Goal: Transaction & Acquisition: Purchase product/service

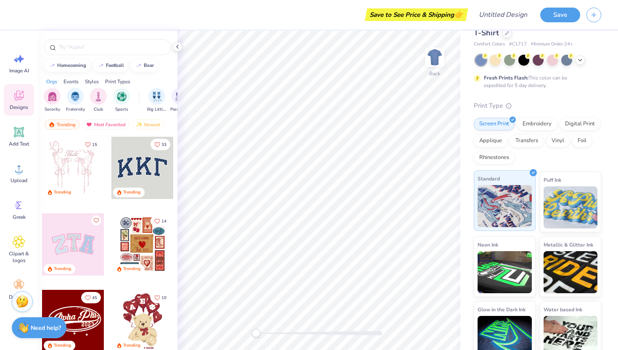
scroll to position [37, 0]
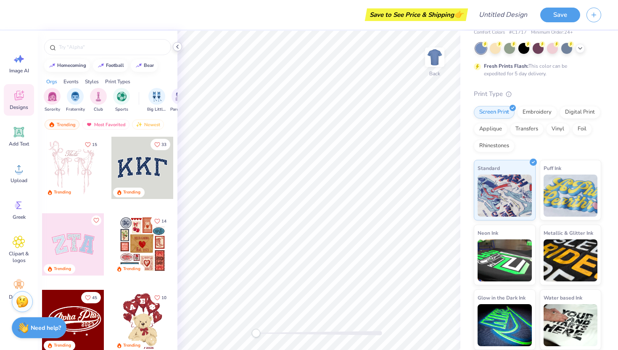
click at [178, 46] on icon at bounding box center [177, 46] width 7 height 7
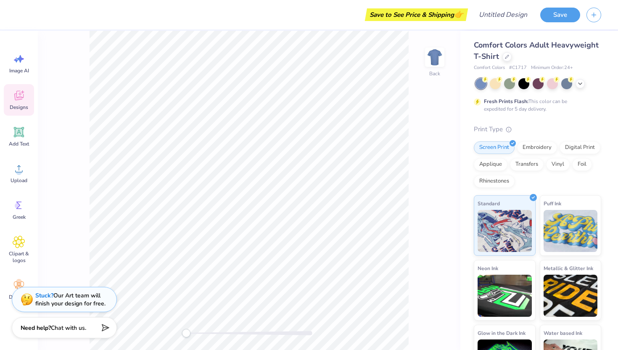
scroll to position [0, 0]
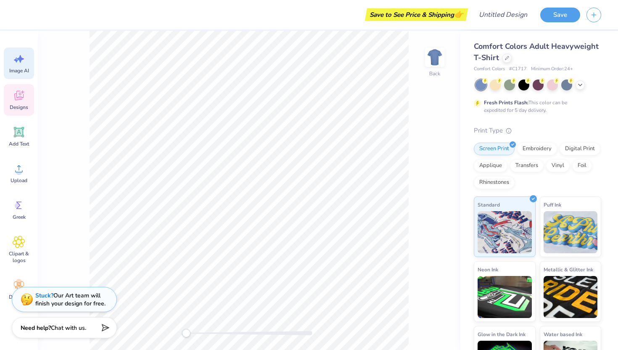
click at [26, 67] on span "Image AI" at bounding box center [19, 70] width 20 height 7
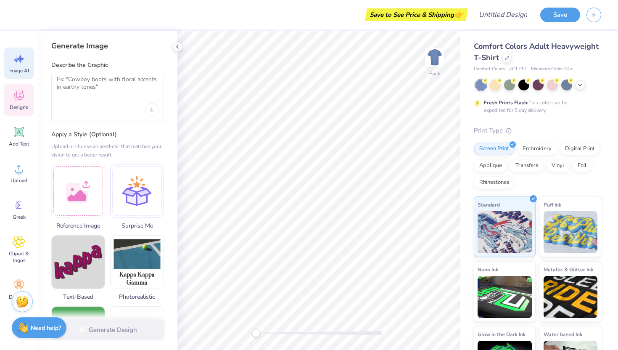
click at [18, 100] on icon at bounding box center [19, 95] width 13 height 13
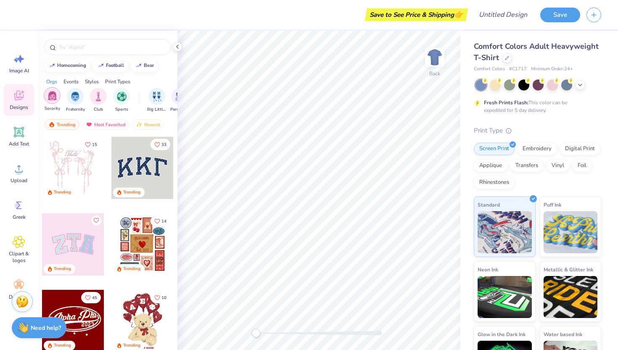
click at [52, 98] on img "filter for Sorority" at bounding box center [53, 96] width 10 height 10
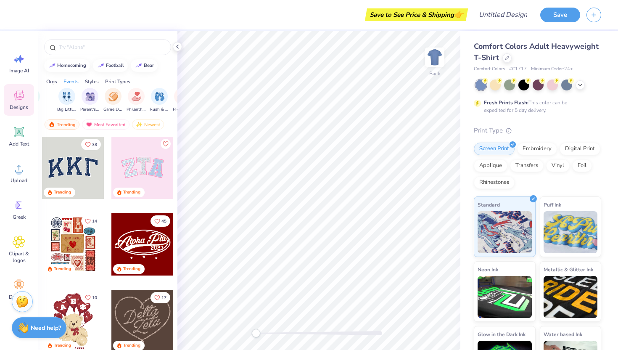
scroll to position [0, 39]
click at [117, 98] on img "filter for Big Little Reveal" at bounding box center [118, 96] width 9 height 10
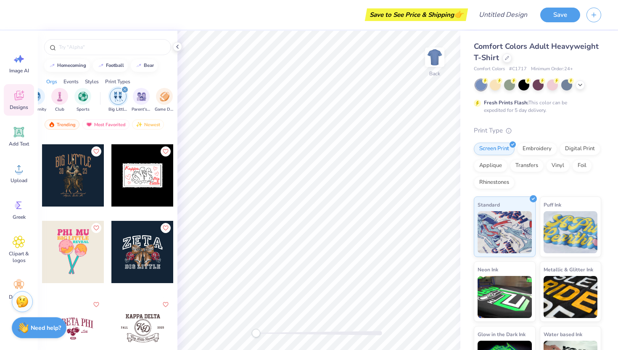
scroll to position [1319, 0]
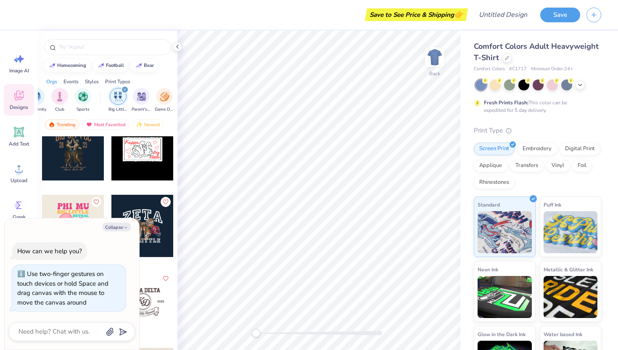
click at [215, 334] on div "Back" at bounding box center [318, 190] width 283 height 319
click at [178, 47] on icon at bounding box center [177, 46] width 7 height 7
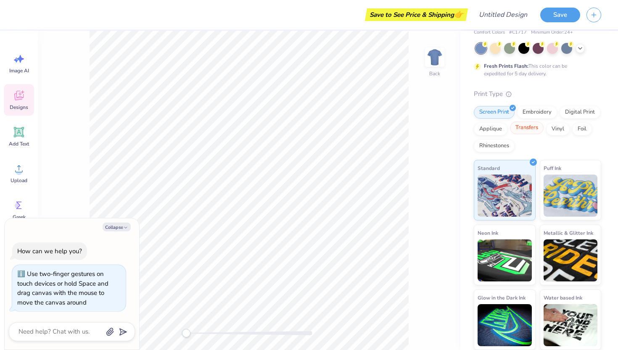
scroll to position [0, 0]
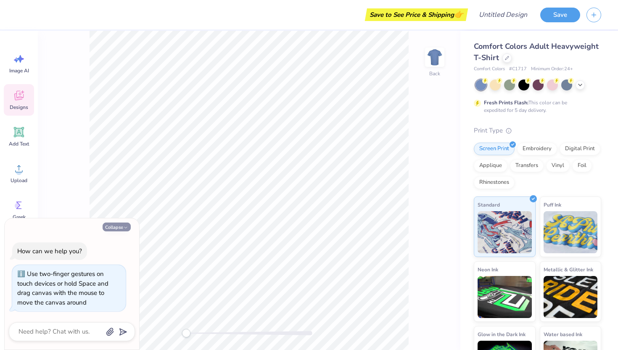
click at [125, 226] on icon "button" at bounding box center [125, 227] width 5 height 5
type textarea "x"
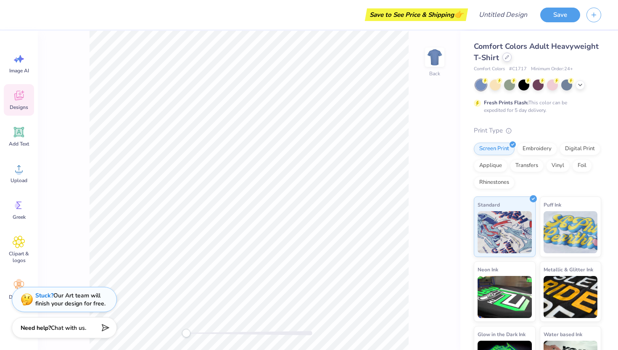
click at [507, 57] on icon at bounding box center [507, 57] width 4 height 4
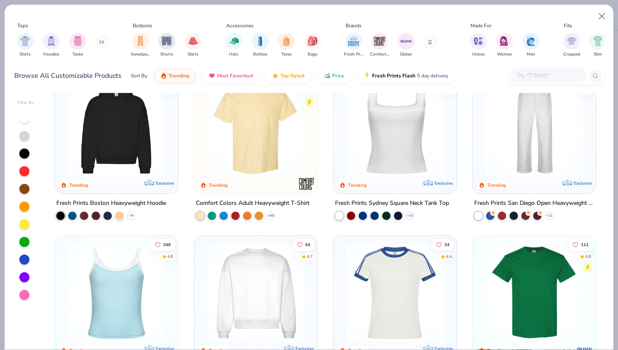
scroll to position [248, 0]
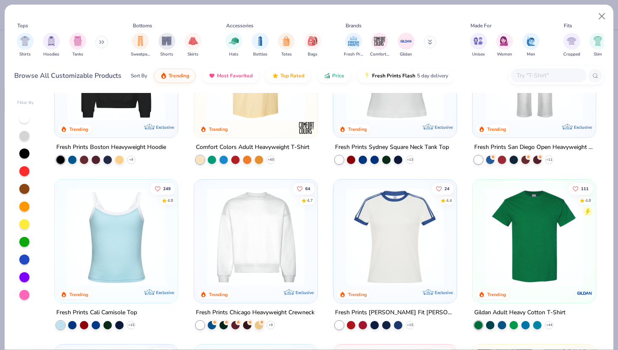
click at [100, 43] on button at bounding box center [101, 42] width 13 height 13
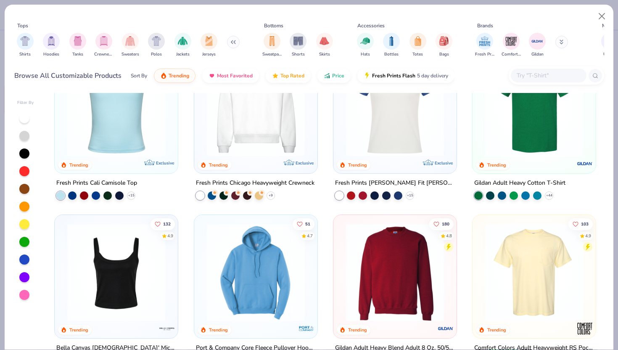
scroll to position [389, 0]
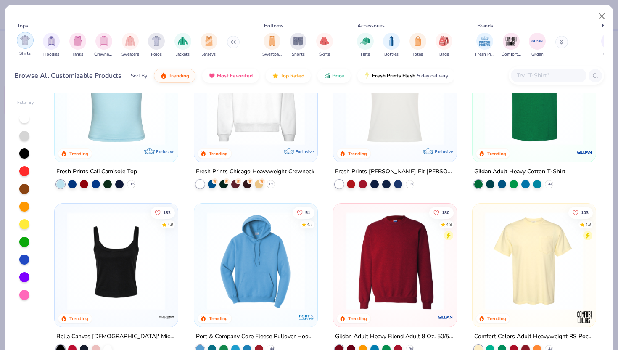
click at [26, 47] on div "filter for Shirts" at bounding box center [25, 40] width 17 height 17
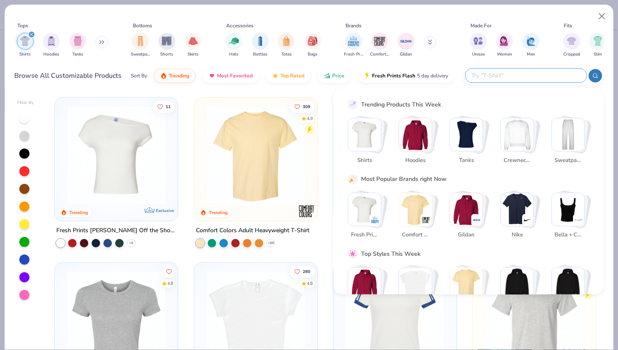
click at [532, 79] on input "text" at bounding box center [526, 76] width 110 height 10
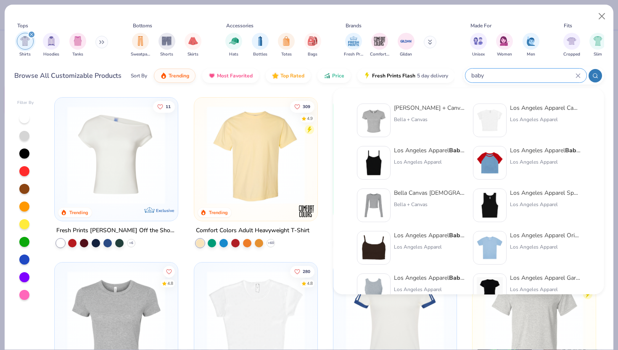
type input "baby"
click at [448, 108] on div "[PERSON_NAME] + Canvas [DEMOGRAPHIC_DATA]' Micro Ribbed Baby Tee" at bounding box center [429, 107] width 71 height 9
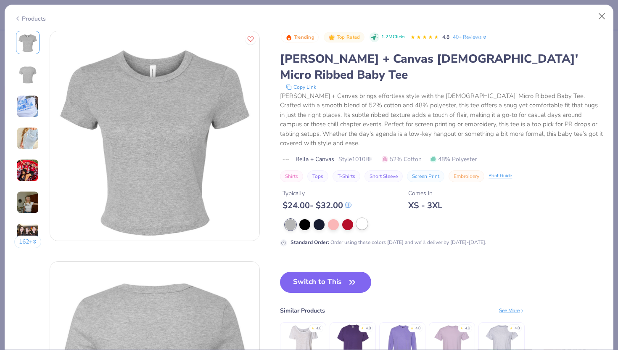
click at [365, 218] on div at bounding box center [362, 223] width 11 height 11
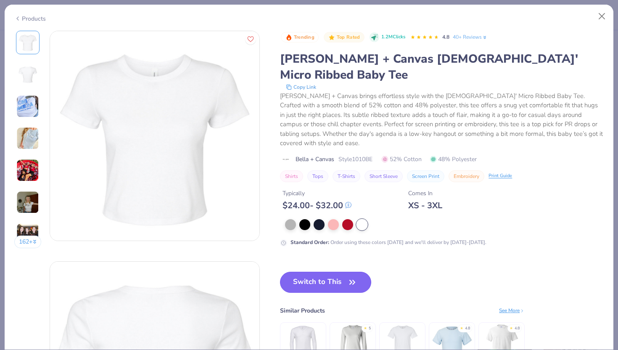
click at [325, 272] on button "Switch to This" at bounding box center [325, 282] width 91 height 21
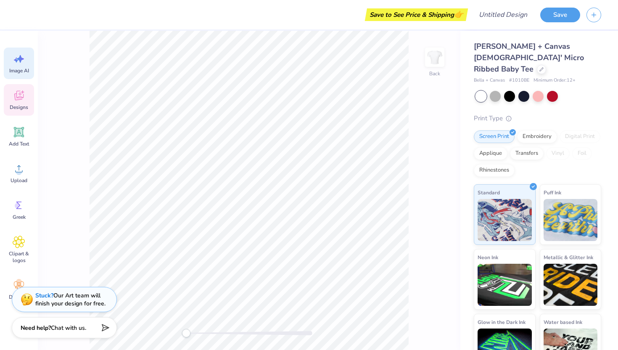
click at [24, 66] on div "Image AI" at bounding box center [19, 64] width 30 height 32
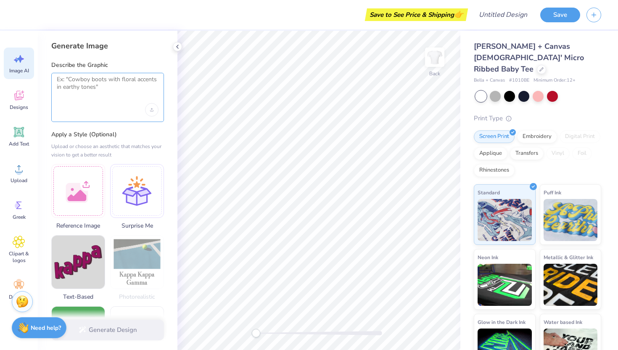
click at [114, 90] on textarea at bounding box center [108, 86] width 102 height 21
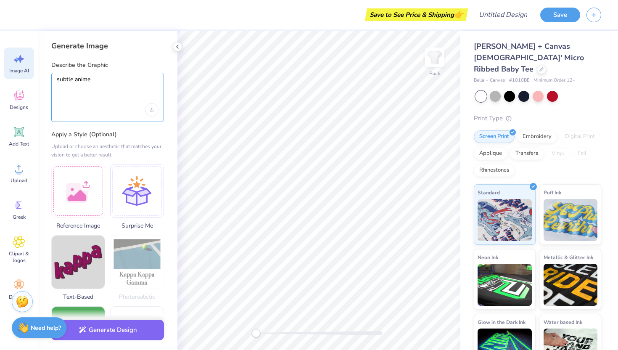
click at [96, 82] on textarea "subtle anime" at bounding box center [108, 86] width 102 height 21
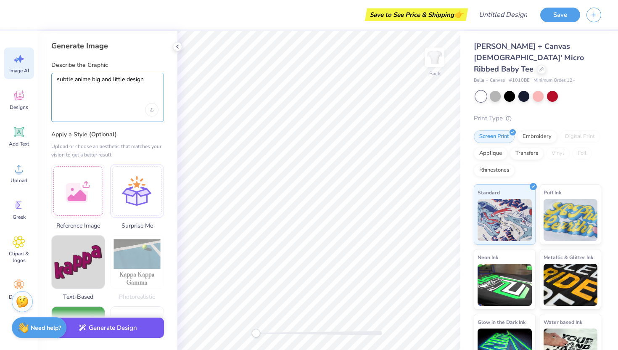
type textarea "subtle anime big and little design"
click at [110, 330] on button "Generate Design" at bounding box center [107, 327] width 113 height 21
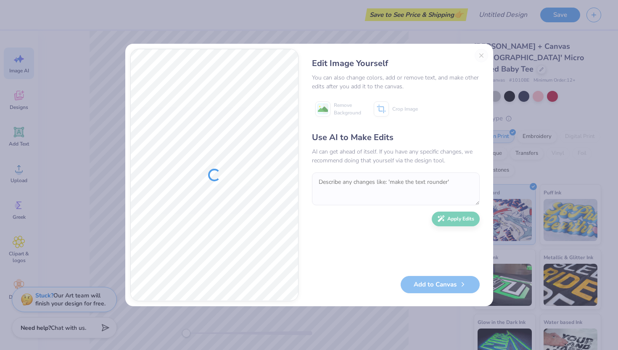
click at [480, 58] on div "Edit Image Yourself You can also change colors, add or remove text, and make ot…" at bounding box center [396, 175] width 185 height 252
click at [482, 58] on div "Edit Image Yourself You can also change colors, add or remove text, and make ot…" at bounding box center [396, 175] width 185 height 252
click at [480, 56] on div "Edit Image Yourself You can also change colors, add or remove text, and make ot…" at bounding box center [396, 175] width 185 height 252
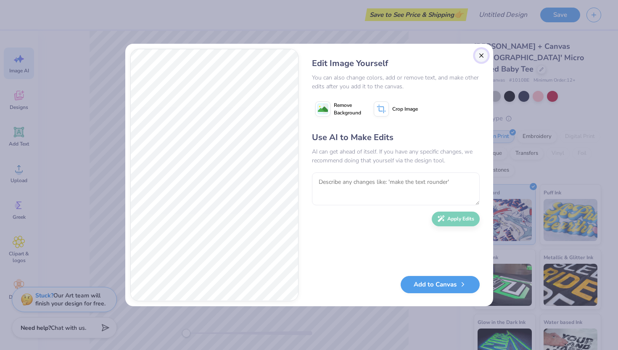
click at [482, 58] on button "Close" at bounding box center [481, 55] width 13 height 13
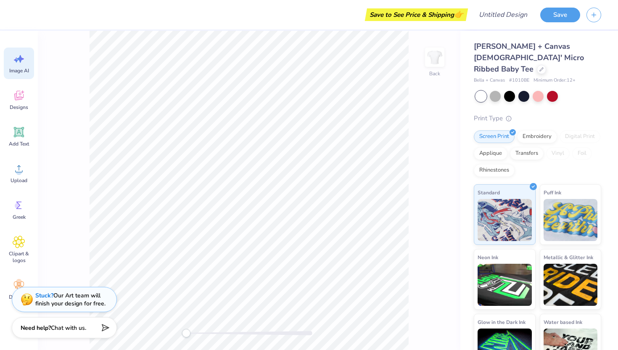
scroll to position [0, 19]
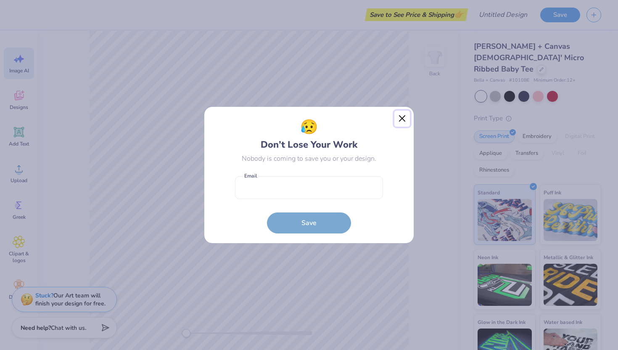
click at [406, 114] on button "Close" at bounding box center [402, 119] width 16 height 16
